Goal: Transaction & Acquisition: Purchase product/service

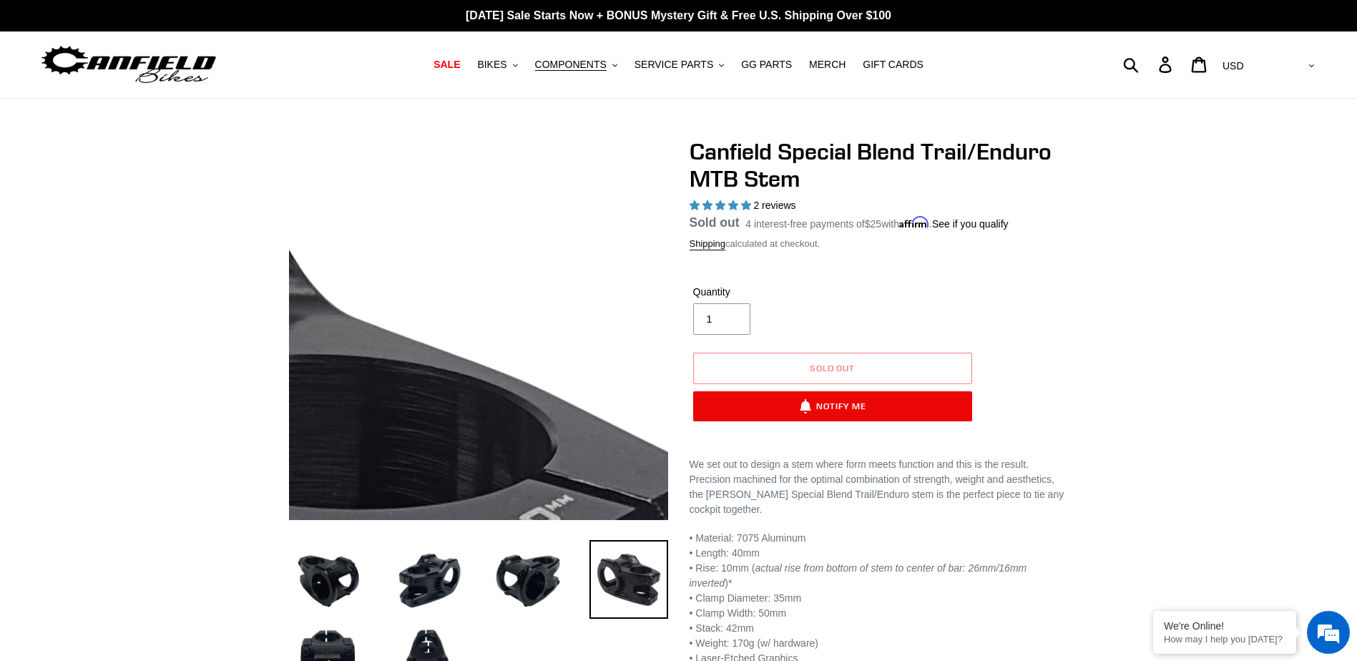
select select "highest-rating"
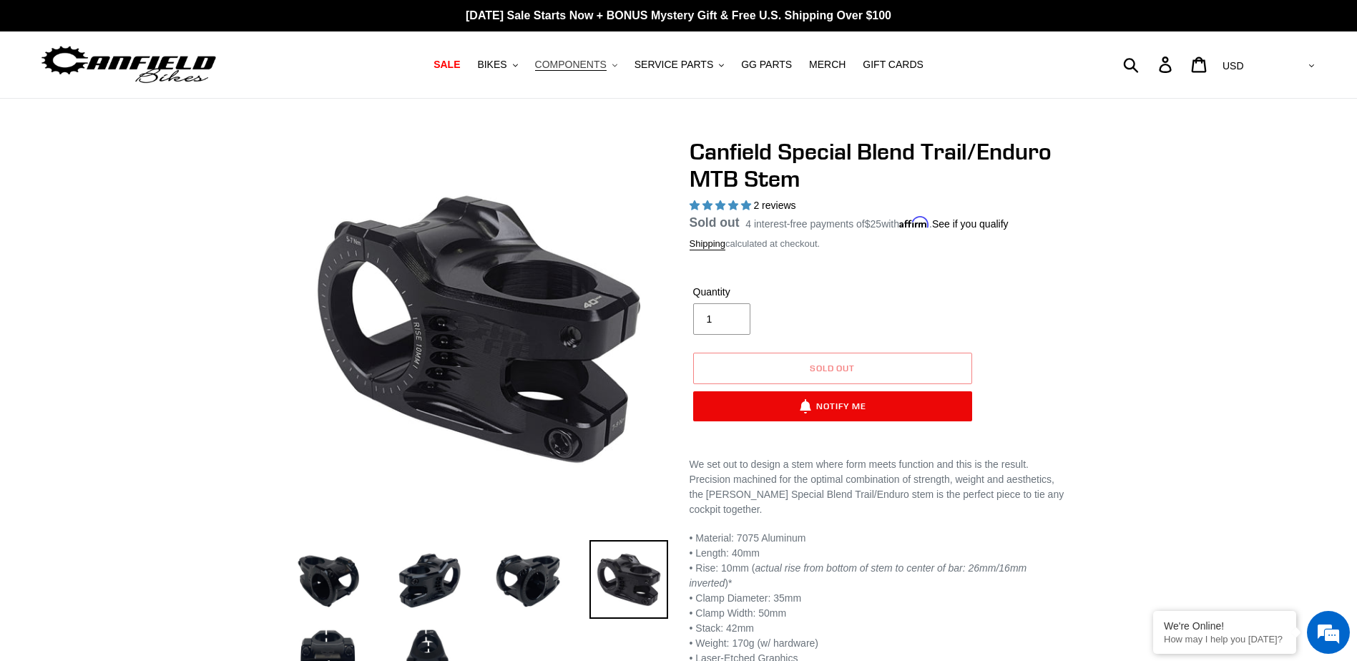
click at [564, 62] on span "COMPONENTS" at bounding box center [571, 65] width 72 height 12
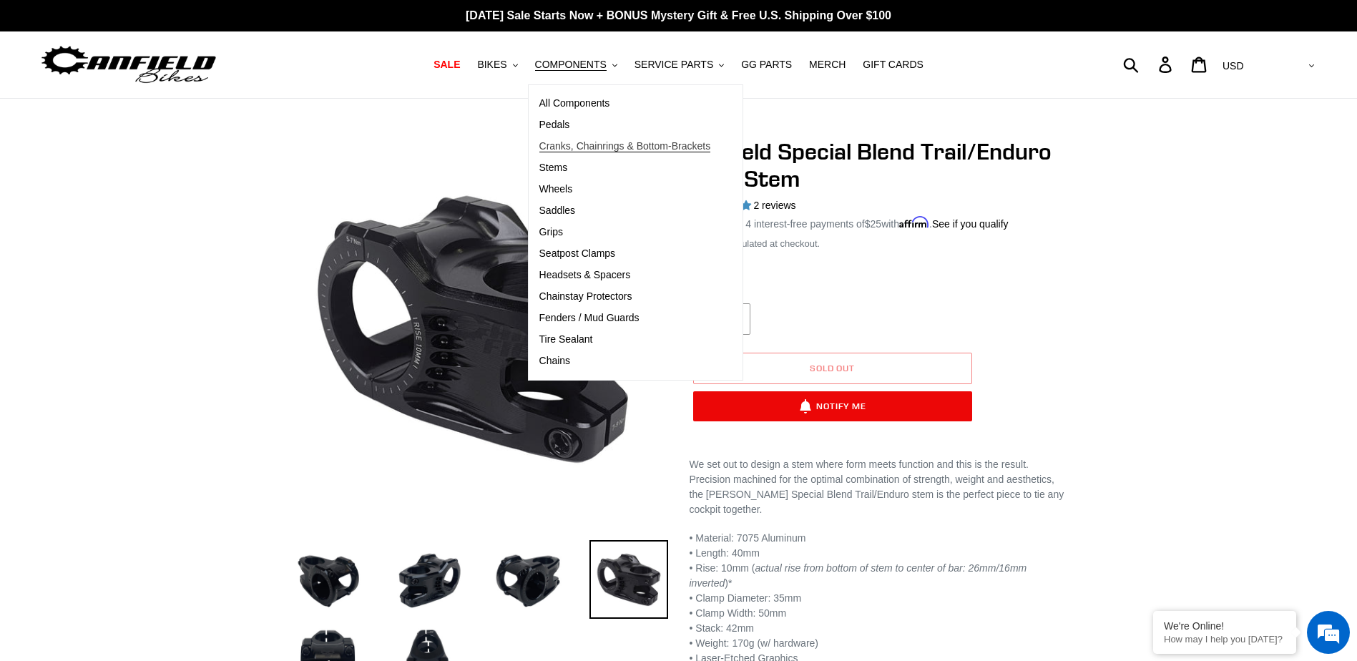
click at [607, 146] on span "Cranks, Chainrings & Bottom-Brackets" at bounding box center [625, 146] width 172 height 12
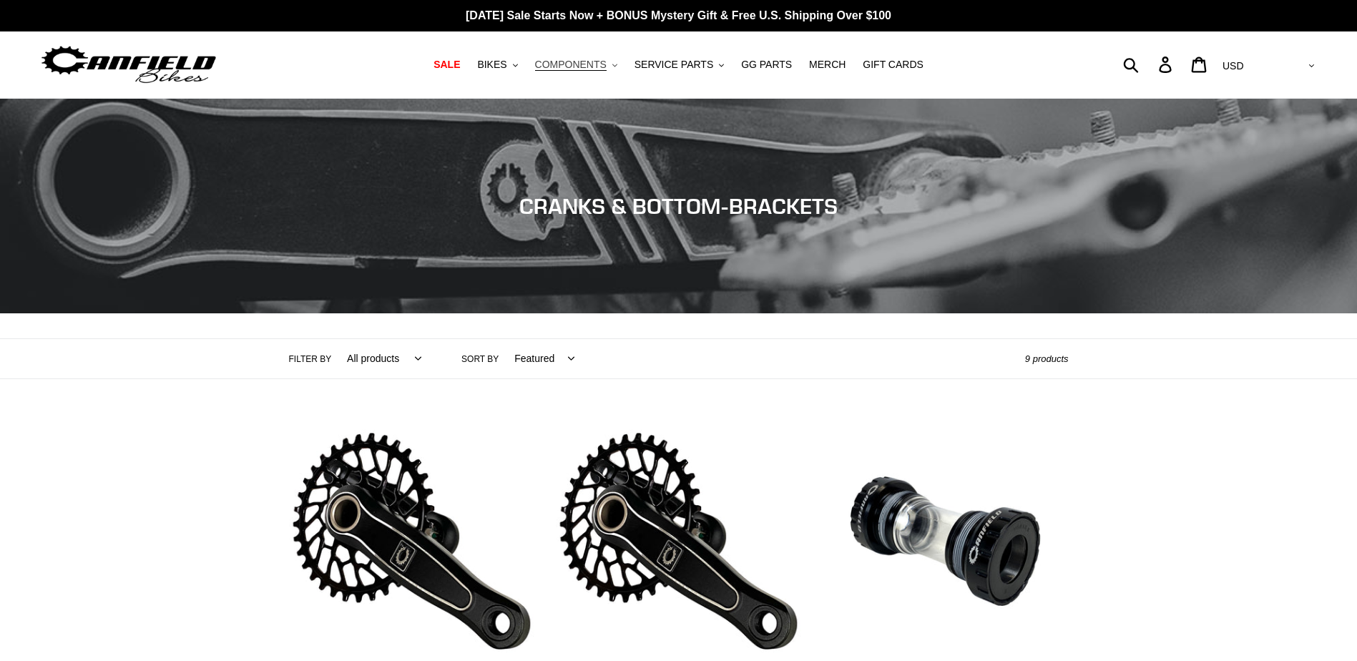
click at [579, 67] on span "COMPONENTS" at bounding box center [571, 65] width 72 height 12
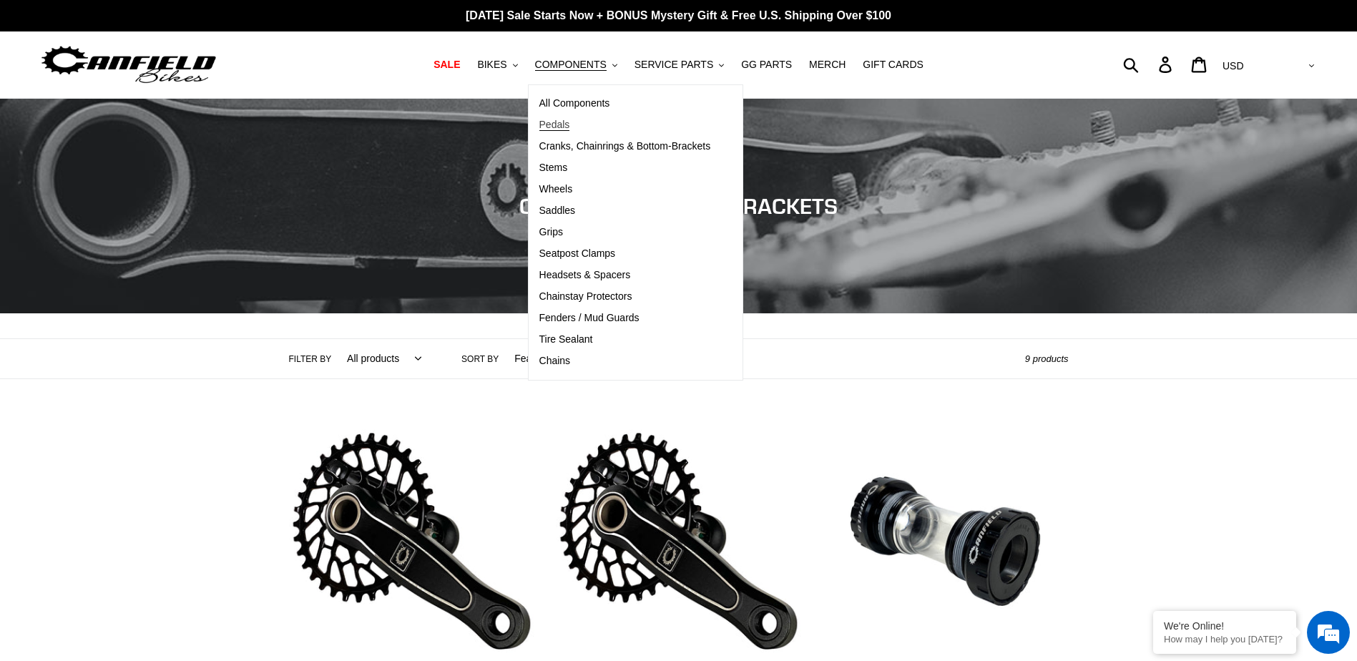
click at [570, 125] on span "Pedals" at bounding box center [554, 125] width 31 height 12
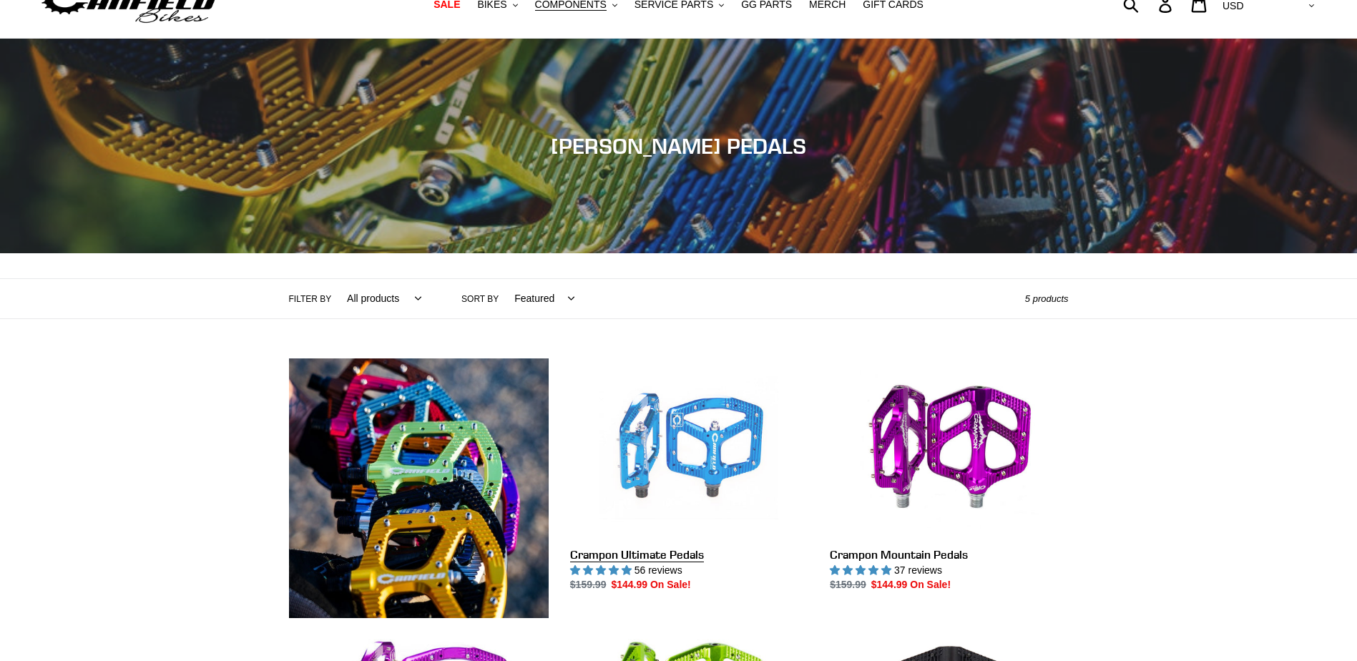
scroll to position [215, 0]
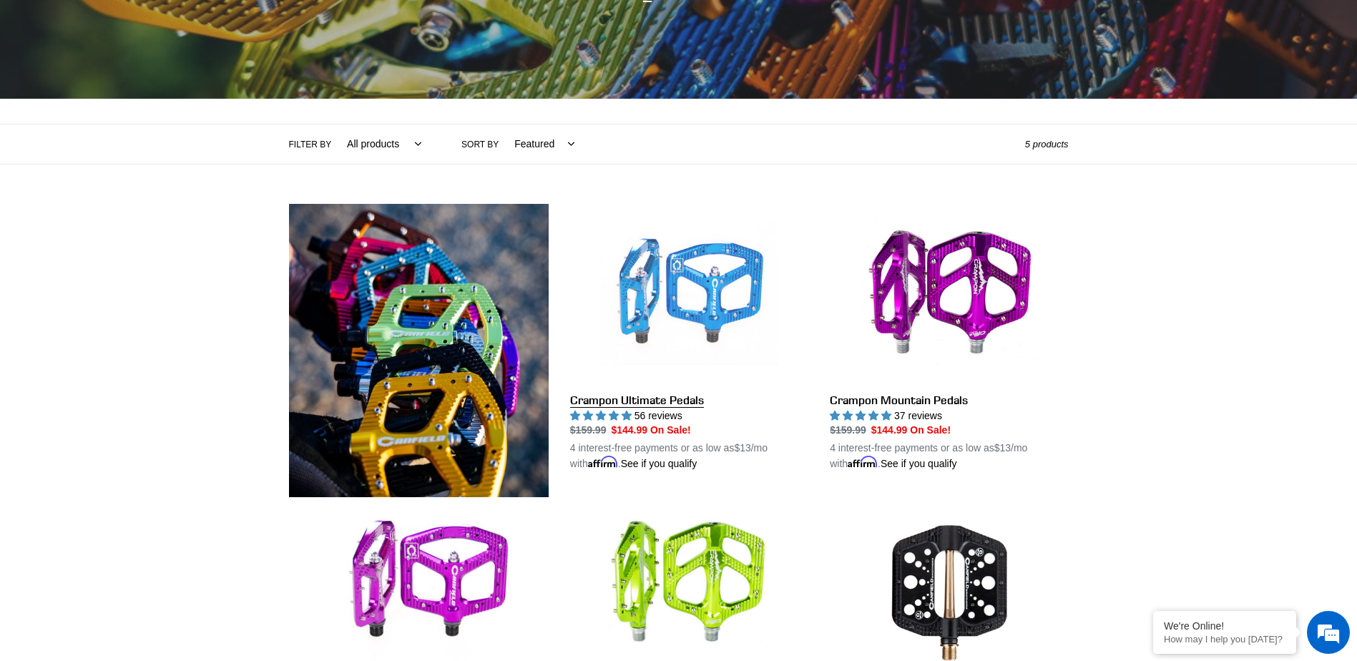
click at [713, 305] on link "Crampon Ultimate Pedals" at bounding box center [689, 338] width 238 height 268
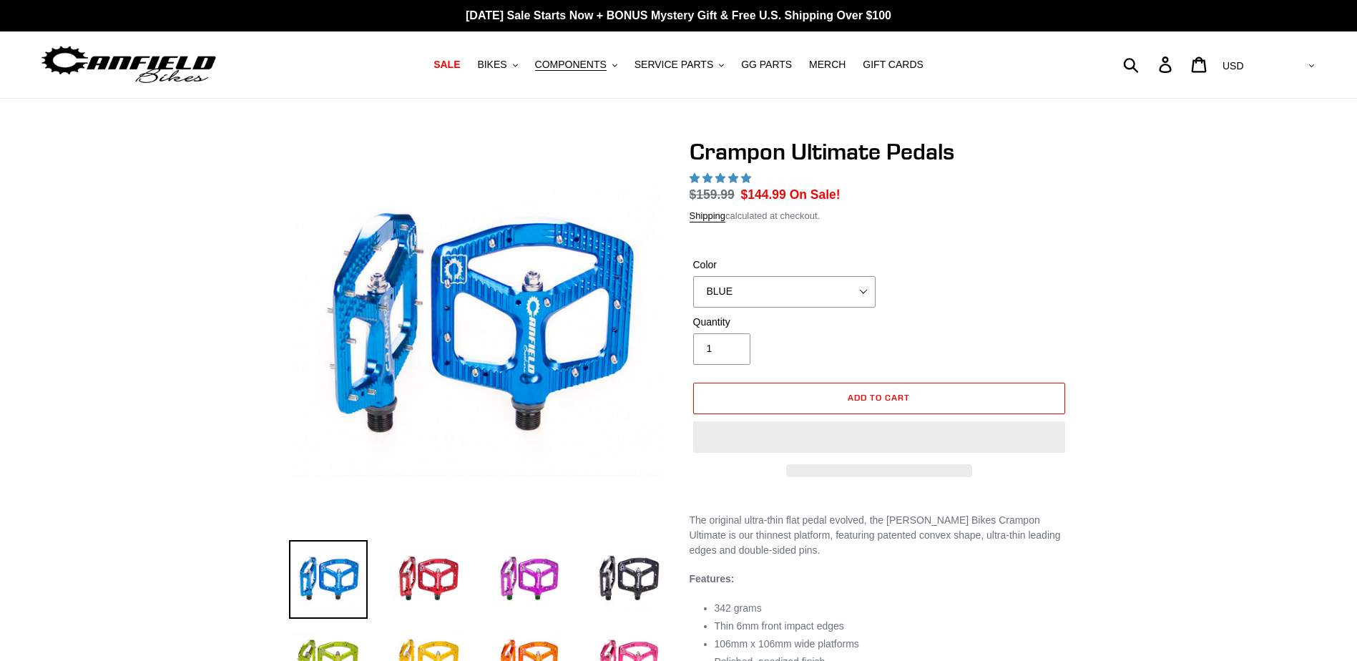
select select "highest-rating"
